Goal: Use online tool/utility: Utilize a website feature to perform a specific function

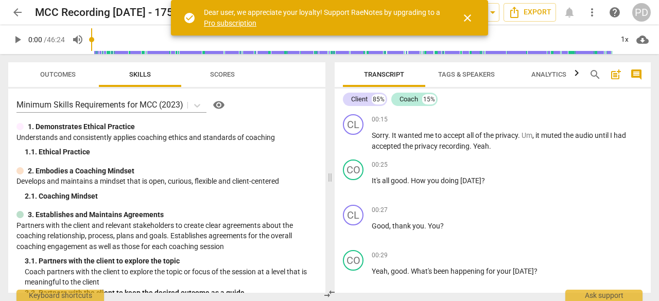
click at [468, 13] on span "close" at bounding box center [468, 18] width 12 height 12
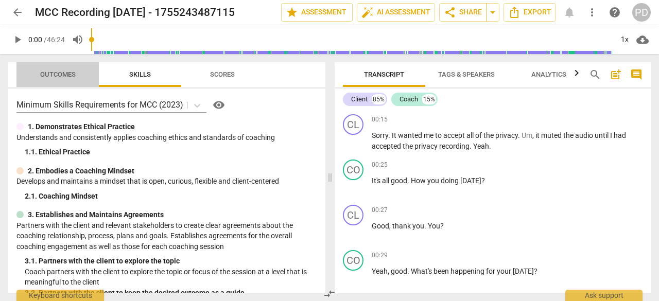
click at [62, 72] on span "Outcomes" at bounding box center [58, 75] width 36 height 8
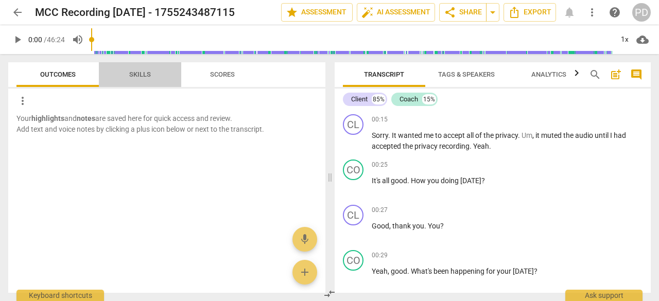
click at [141, 76] on span "Skills" at bounding box center [140, 75] width 22 height 8
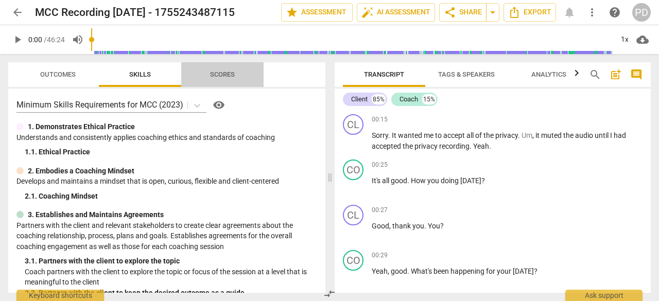
click at [223, 76] on span "Scores" at bounding box center [222, 75] width 25 height 8
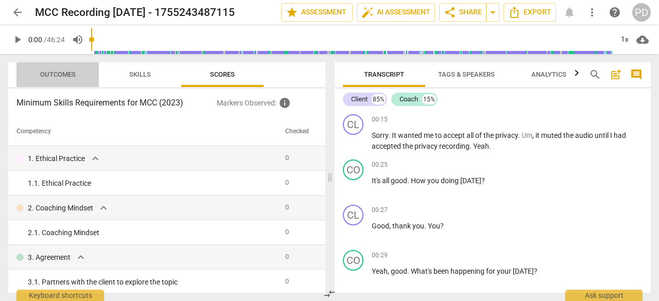
click at [55, 72] on span "Outcomes" at bounding box center [58, 75] width 36 height 8
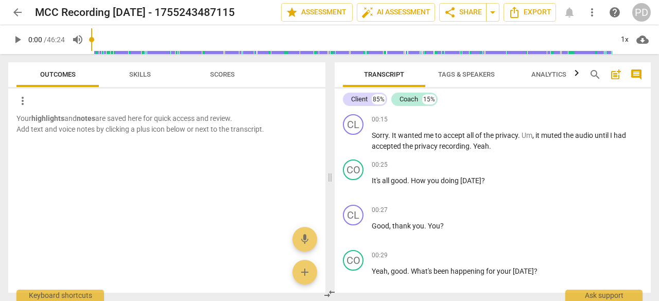
click at [564, 77] on span "Analytics" at bounding box center [549, 75] width 35 height 8
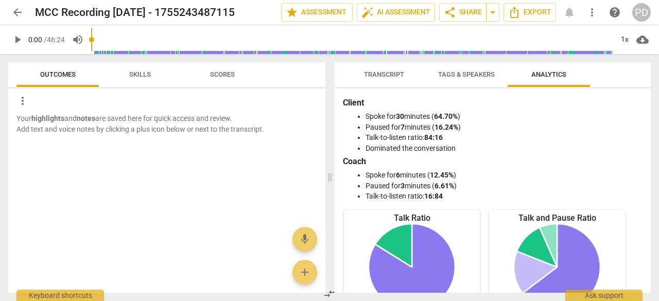
click at [387, 75] on span "Transcript" at bounding box center [384, 75] width 40 height 8
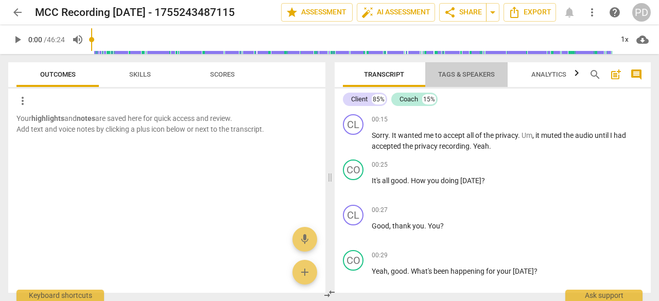
click at [468, 76] on span "Tags & Speakers" at bounding box center [466, 75] width 57 height 8
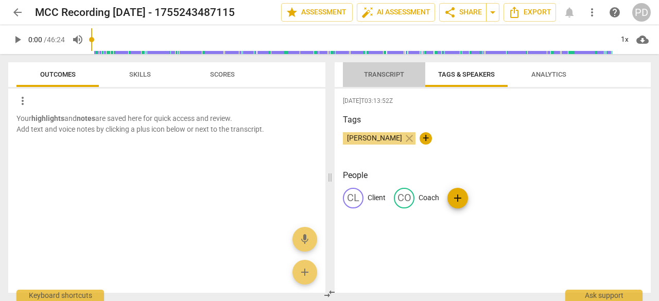
click at [370, 75] on span "Transcript" at bounding box center [384, 75] width 40 height 8
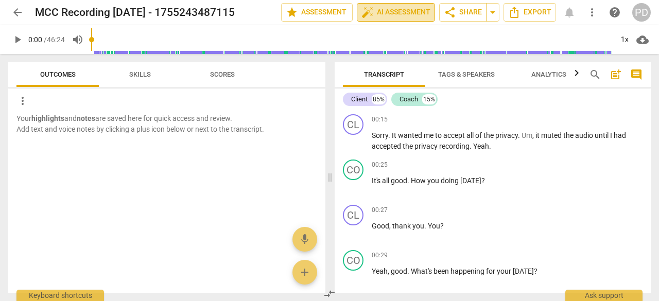
click at [400, 10] on span "auto_fix_high AI Assessment" at bounding box center [396, 12] width 69 height 12
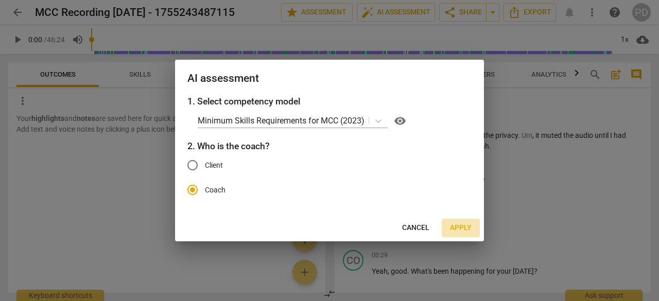
click at [468, 230] on span "Apply" at bounding box center [461, 228] width 22 height 10
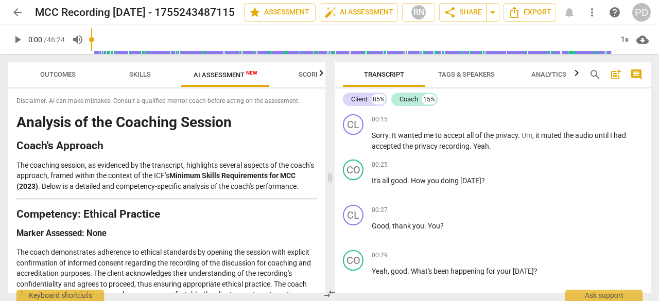
click at [305, 75] on span "Scores" at bounding box center [311, 75] width 25 height 8
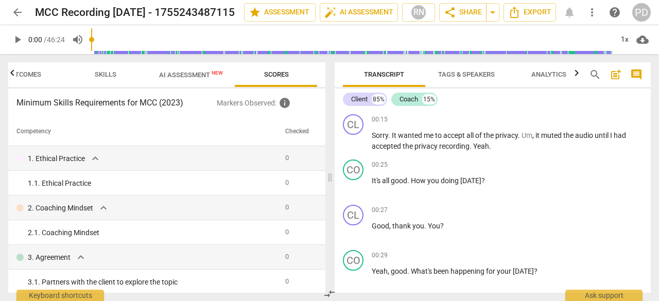
click at [180, 70] on span "AI Assessment New" at bounding box center [191, 74] width 89 height 15
